Goal: Task Accomplishment & Management: Use online tool/utility

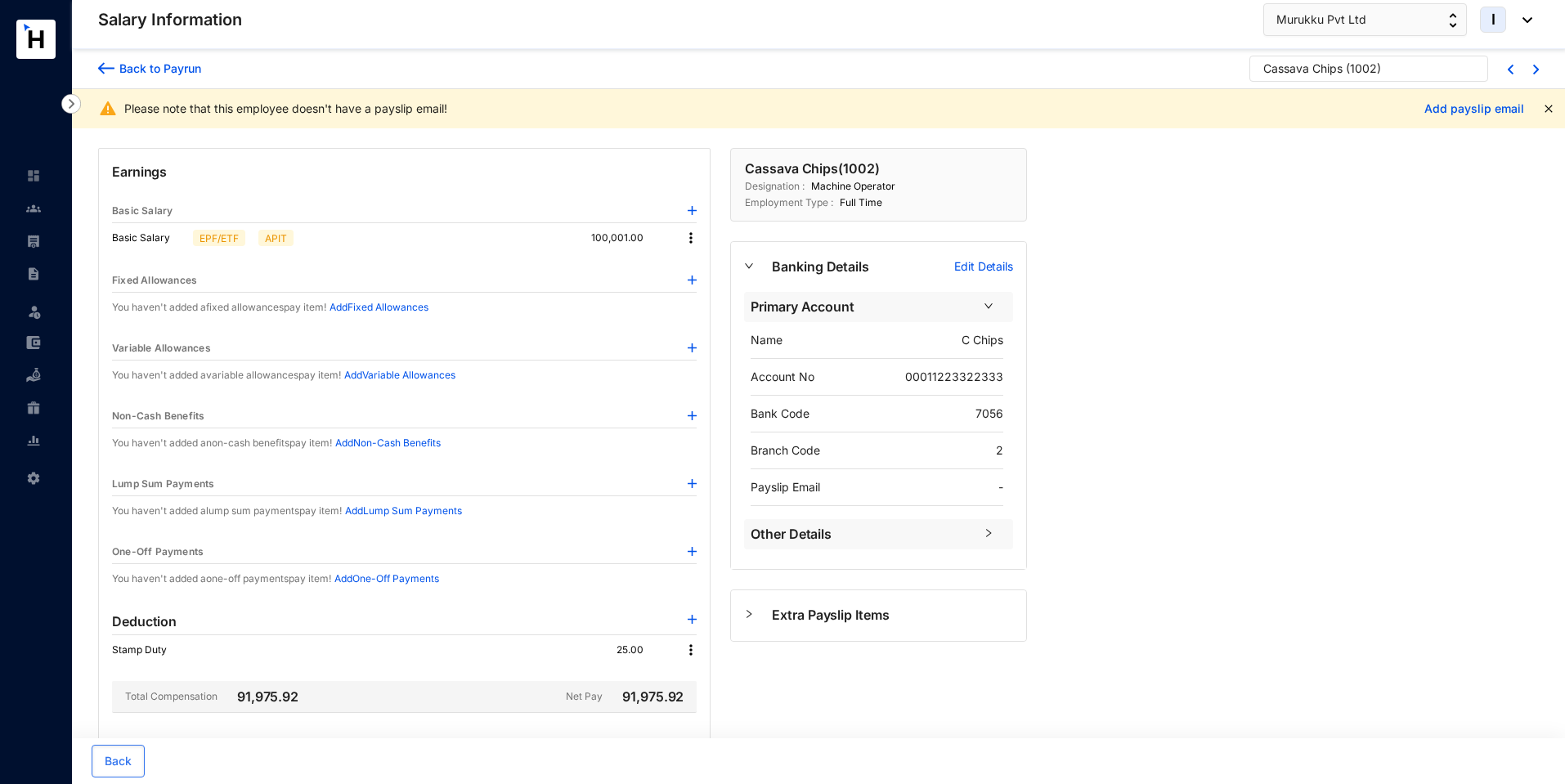
scroll to position [229, 0]
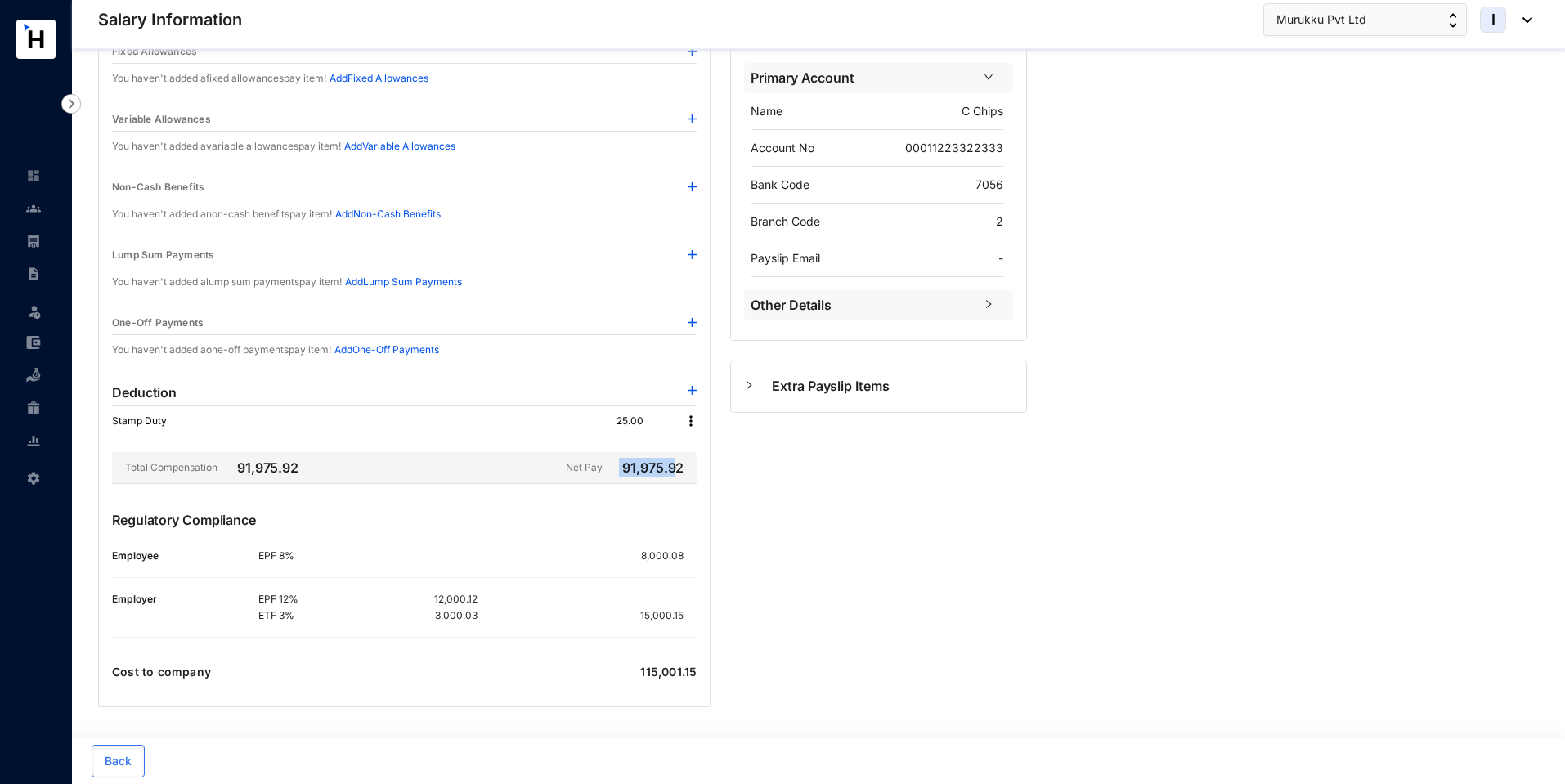
drag, startPoint x: 618, startPoint y: 475, endPoint x: 676, endPoint y: 465, distance: 58.9
click at [676, 465] on div "Net Pay 91,975.92" at bounding box center [631, 467] width 131 height 20
click at [693, 253] on img at bounding box center [692, 255] width 9 height 9
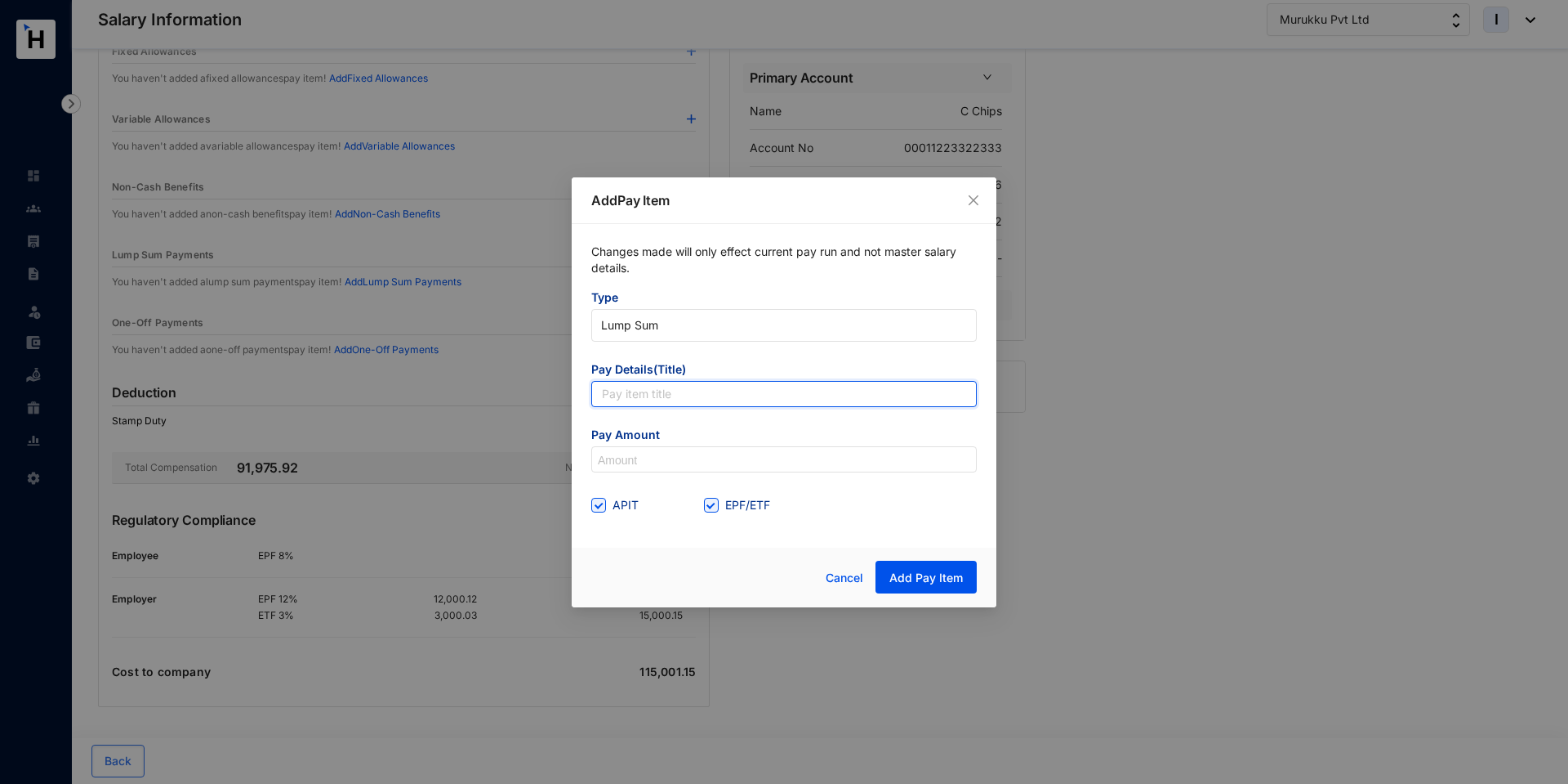
click at [673, 396] on input "text" at bounding box center [784, 394] width 386 height 26
type input "Bonus"
click at [635, 460] on input at bounding box center [784, 460] width 384 height 26
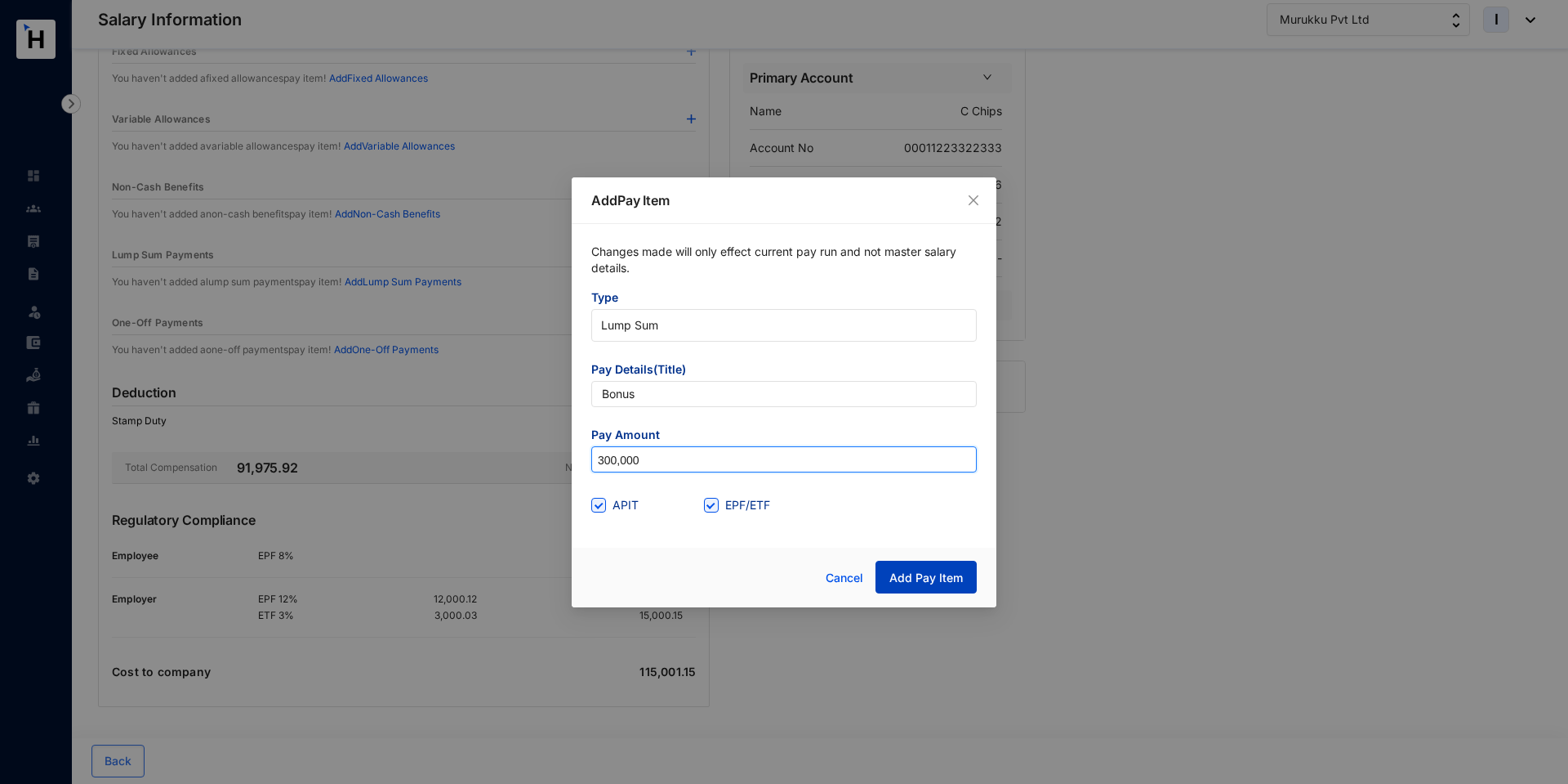
type input "300,000"
click at [904, 572] on span "Add Pay Item" at bounding box center [926, 577] width 74 height 16
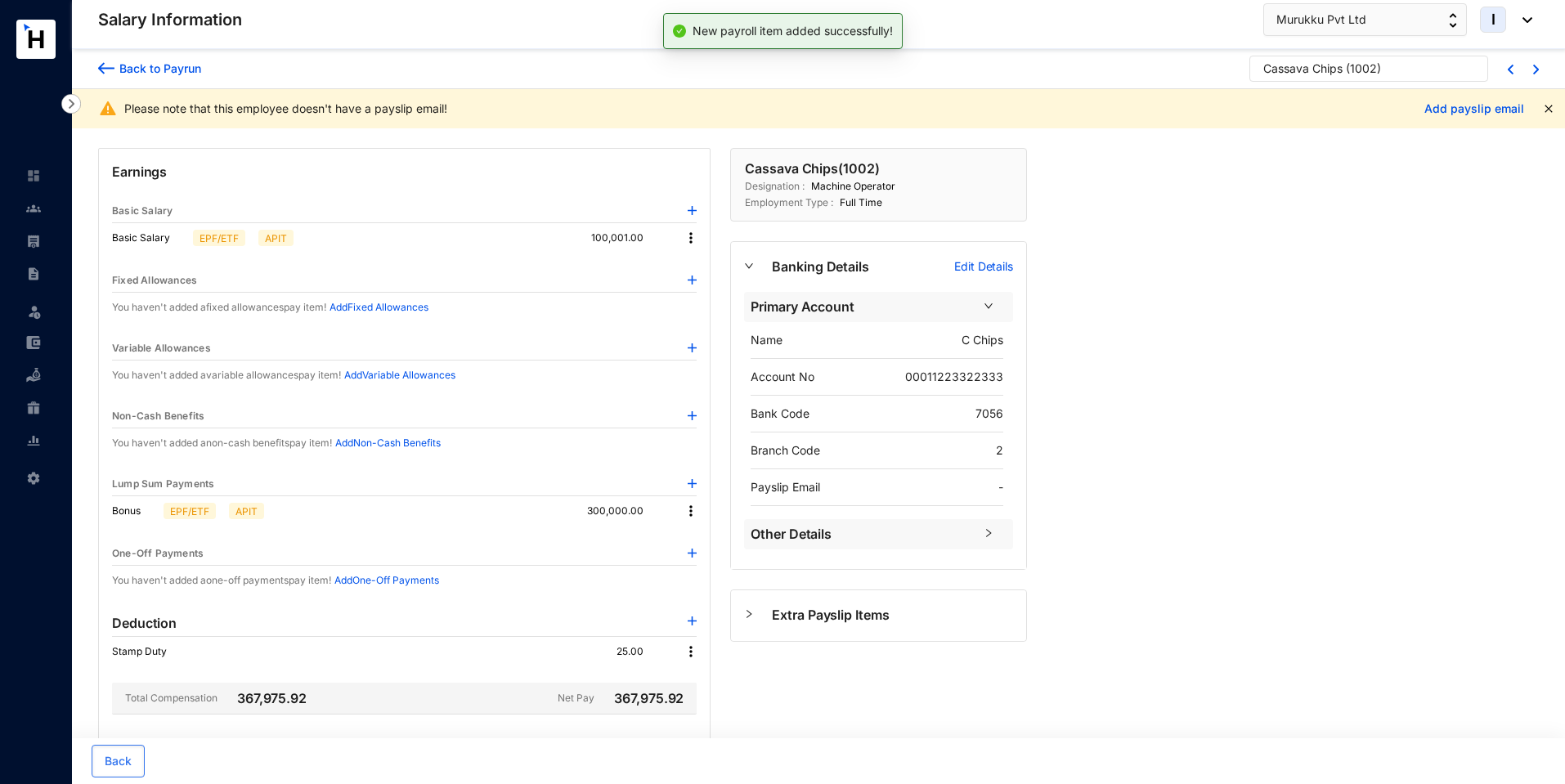
scroll to position [230, 0]
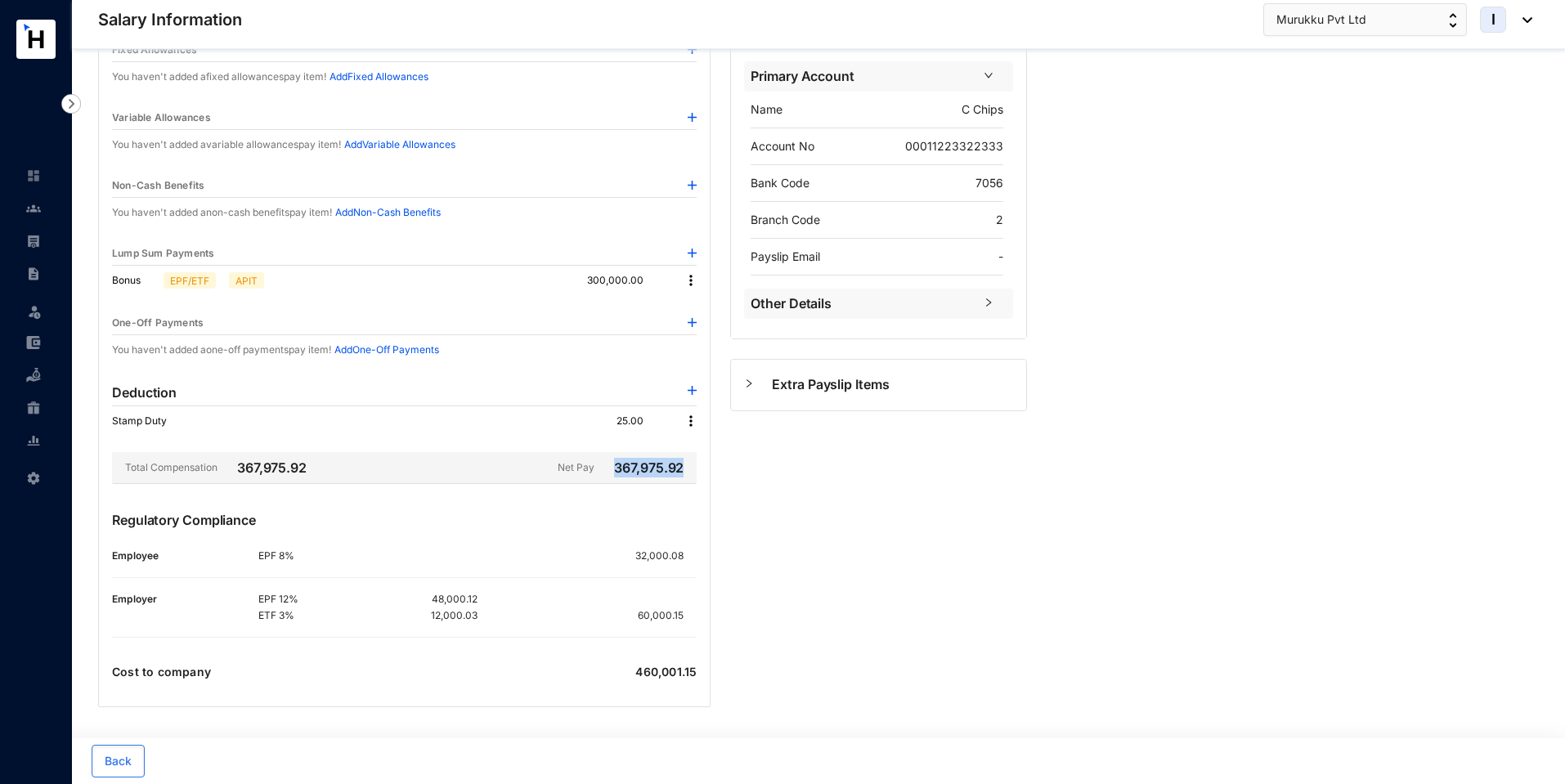
drag, startPoint x: 614, startPoint y: 473, endPoint x: 690, endPoint y: 473, distance: 76.0
click at [690, 473] on div "Net Pay 367,975.92" at bounding box center [627, 467] width 139 height 20
